Goal: Check status: Check status

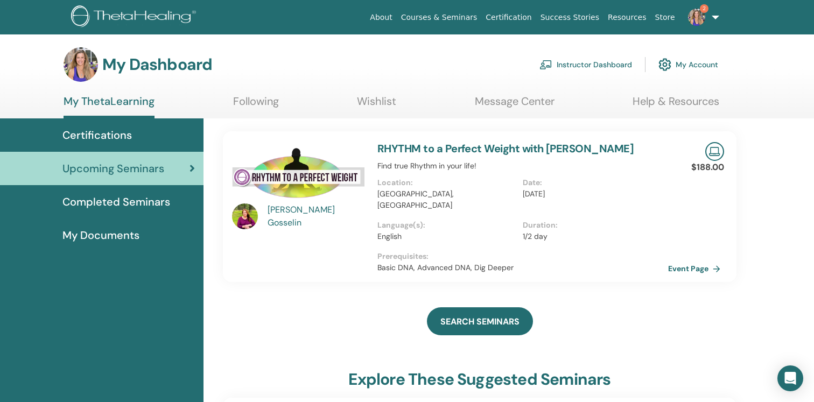
click at [701, 16] on img at bounding box center [696, 17] width 17 height 17
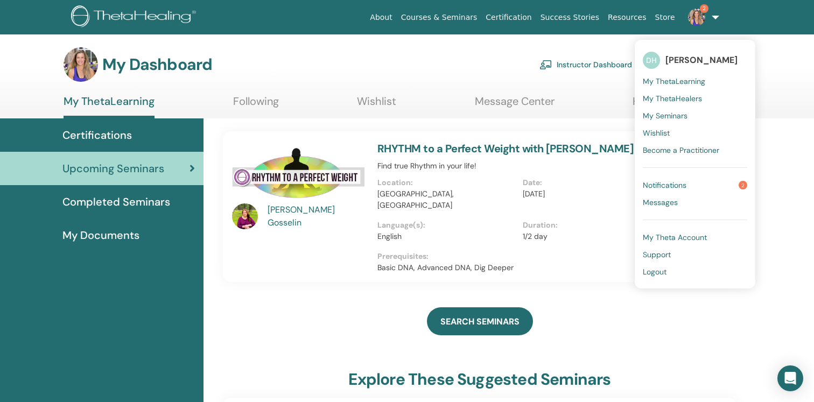
click at [665, 184] on span "Notifications" at bounding box center [665, 185] width 44 height 10
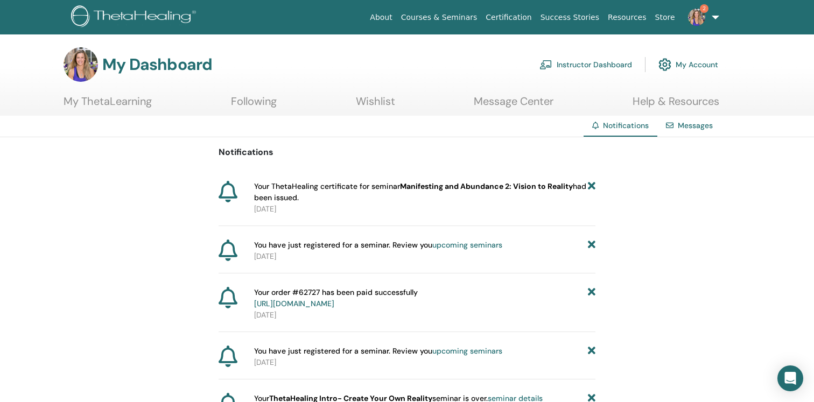
click at [498, 185] on b "Manifesting and Abundance 2: Vision to Reality" at bounding box center [486, 187] width 173 height 10
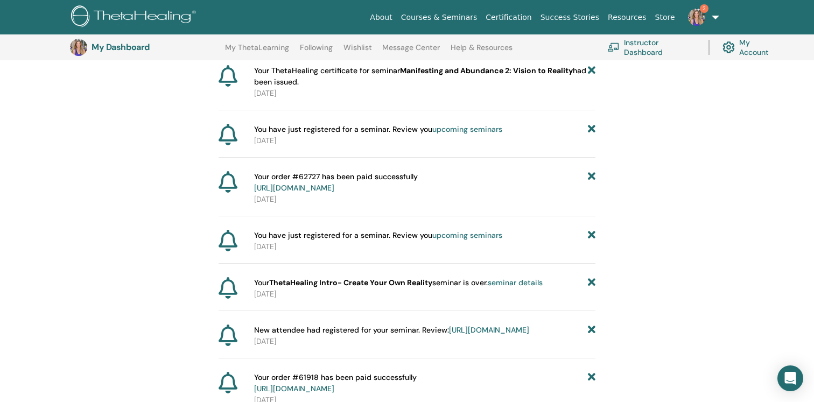
scroll to position [146, 0]
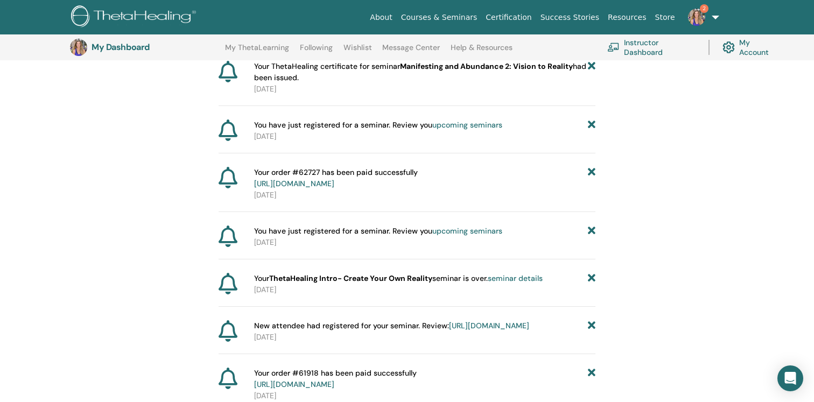
click at [478, 231] on link "upcoming seminars" at bounding box center [468, 231] width 70 height 10
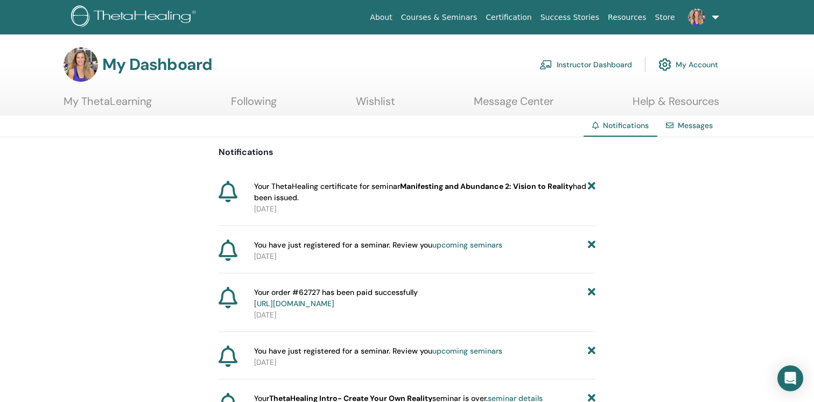
click at [473, 247] on link "upcoming seminars" at bounding box center [468, 245] width 70 height 10
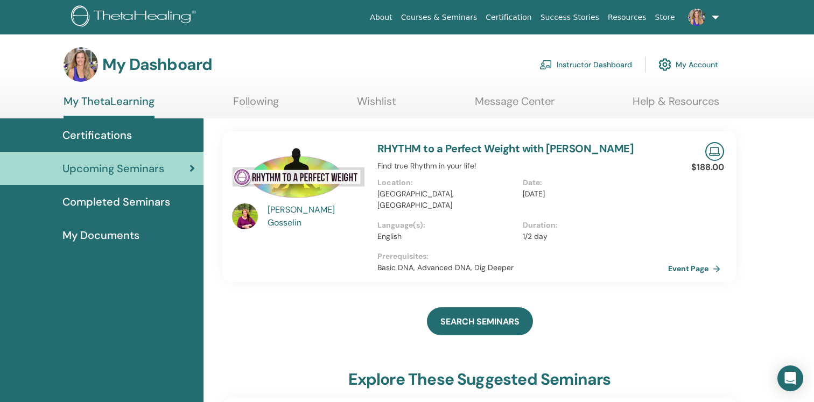
click at [78, 200] on span "Completed Seminars" at bounding box center [116, 202] width 108 height 16
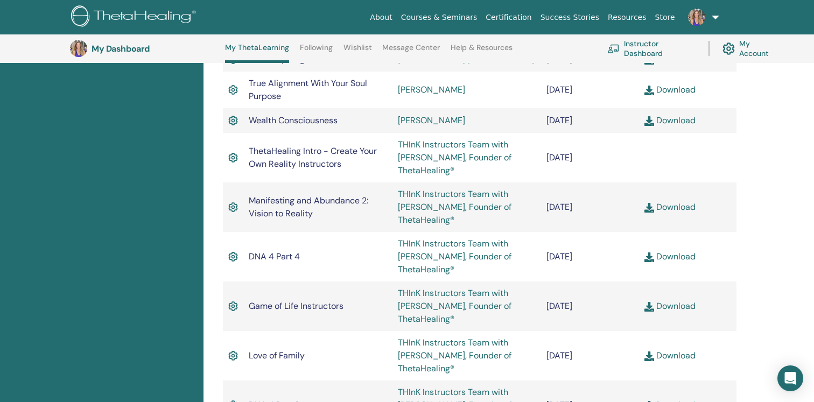
scroll to position [1826, 0]
click at [318, 212] on td "Manifesting and Abundance 2: Vision to Reality" at bounding box center [317, 207] width 149 height 50
click at [441, 201] on link "THInK Instructors Team with Vianna Stibal, Founder of ThetaHealing®" at bounding box center [455, 205] width 114 height 37
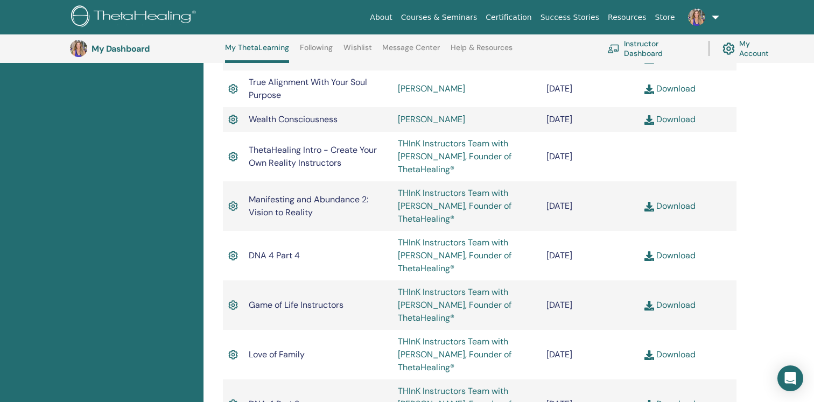
click at [233, 210] on img at bounding box center [233, 206] width 10 height 14
